Goal: Check status: Check status

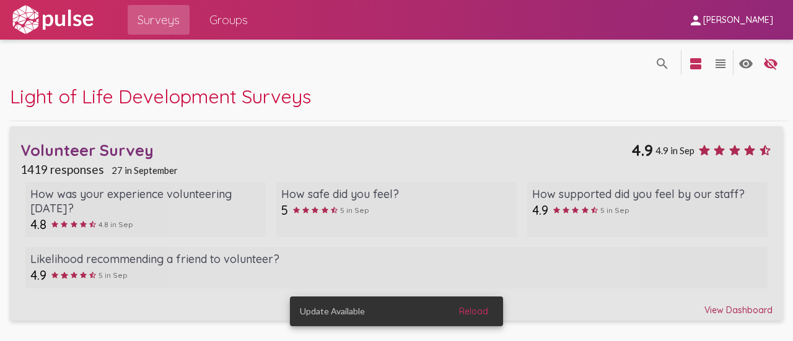
click at [134, 150] on div "Volunteer Survey" at bounding box center [325, 150] width 611 height 19
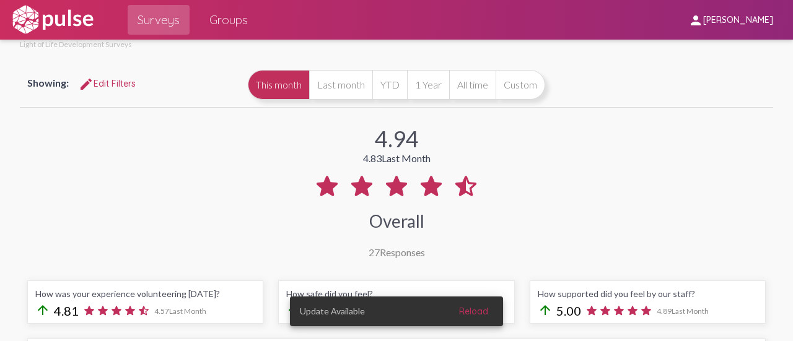
scroll to position [37, 0]
click at [505, 74] on button "Custom" at bounding box center [521, 86] width 50 height 30
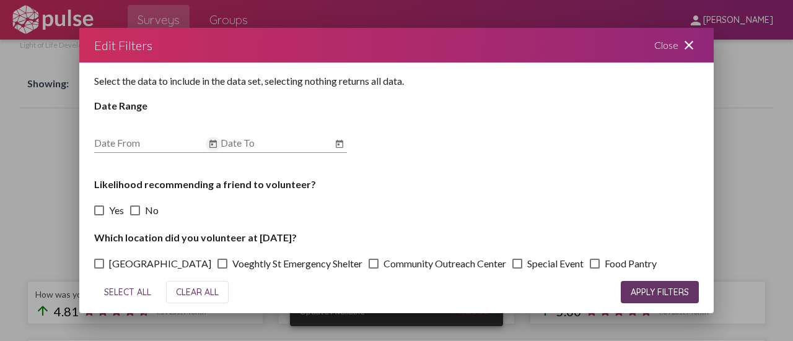
click at [211, 139] on icon "Open calendar" at bounding box center [213, 144] width 10 height 15
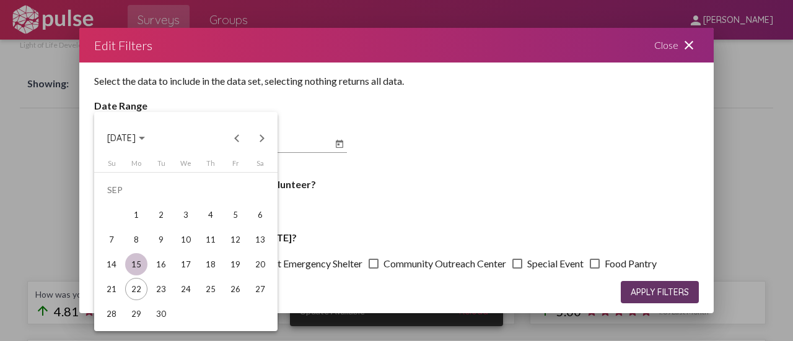
click at [136, 261] on div "15" at bounding box center [136, 264] width 22 height 22
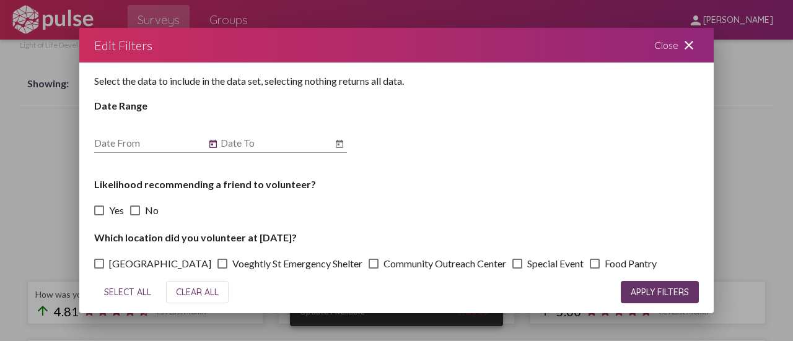
type input "[DATE]"
click at [344, 141] on button "Open calendar" at bounding box center [339, 144] width 15 height 15
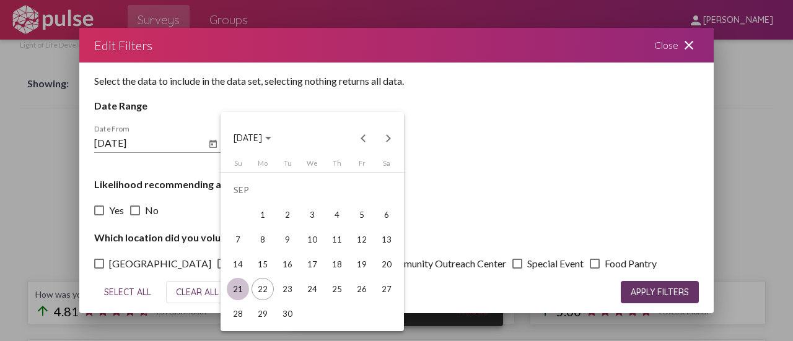
click at [237, 294] on div "21" at bounding box center [238, 289] width 22 height 22
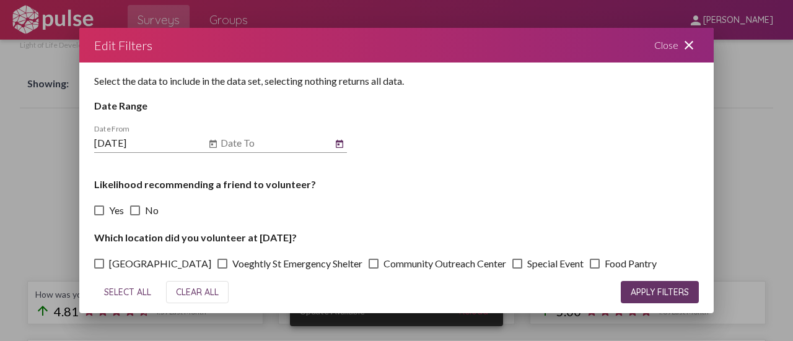
type input "[DATE]"
click at [636, 292] on span "APPLY FILTERS" at bounding box center [660, 292] width 58 height 11
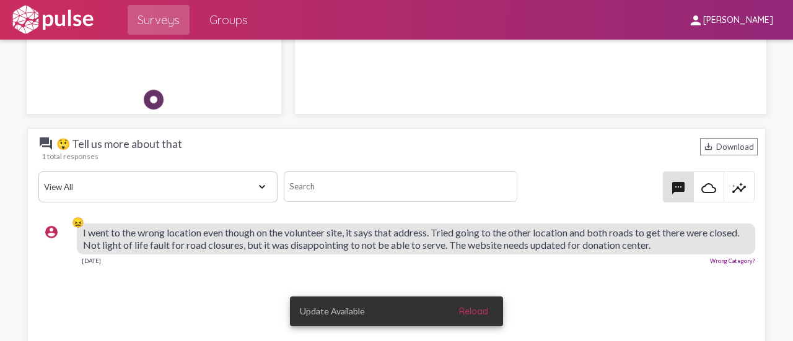
scroll to position [1540, 0]
